Goal: Navigation & Orientation: Find specific page/section

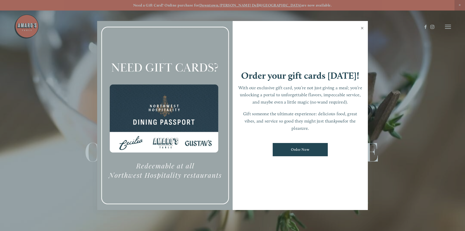
click at [362, 28] on link "Close" at bounding box center [362, 29] width 10 height 14
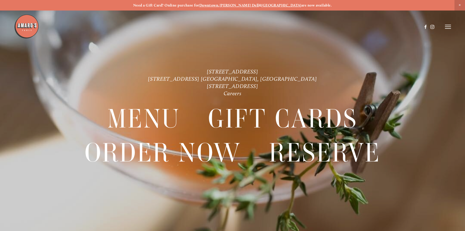
click at [20, 25] on img at bounding box center [26, 26] width 25 height 25
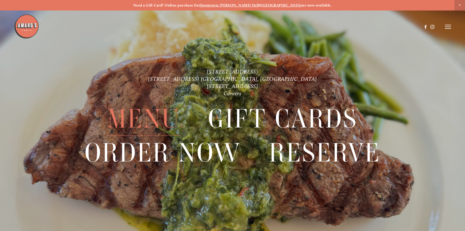
click at [152, 117] on span "Menu" at bounding box center [143, 119] width 73 height 34
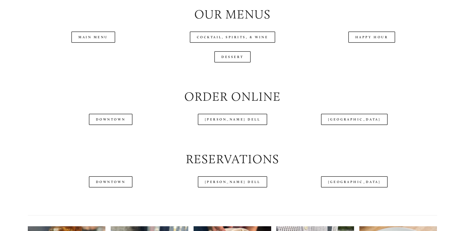
scroll to position [585, 0]
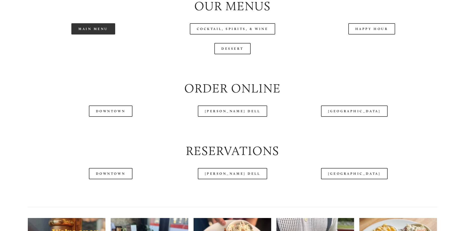
click at [105, 35] on link "Main Menu" at bounding box center [93, 28] width 44 height 11
